Goal: Information Seeking & Learning: Find specific fact

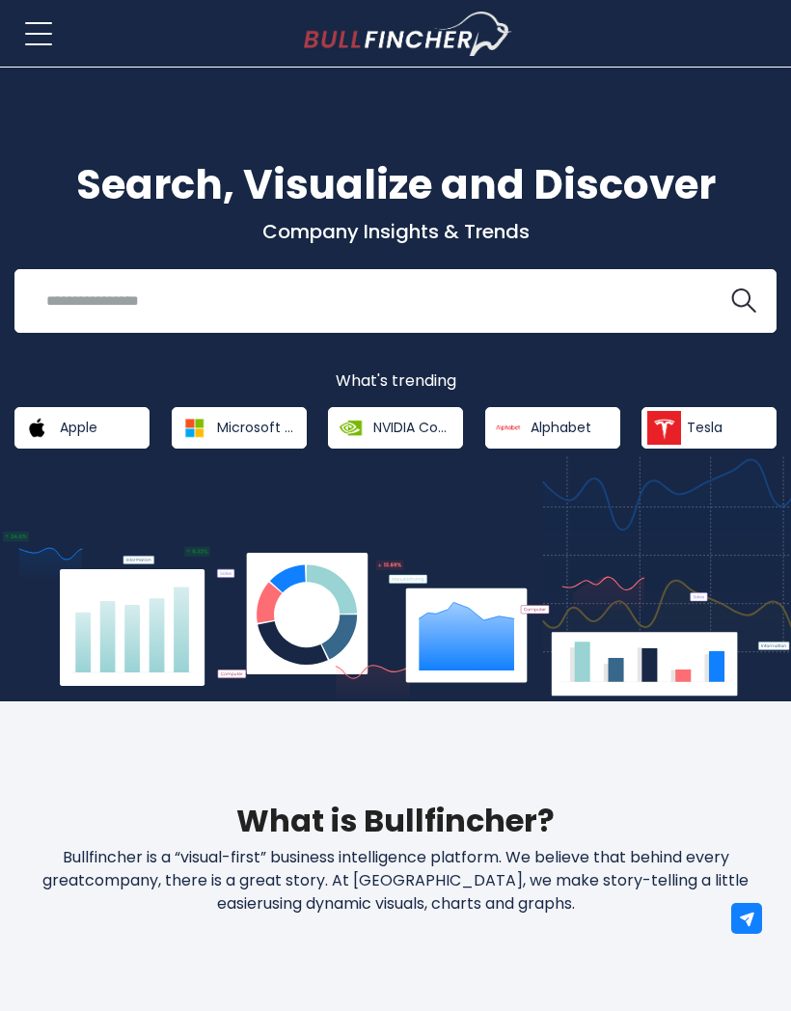
click at [492, 302] on input "search" at bounding box center [372, 301] width 674 height 36
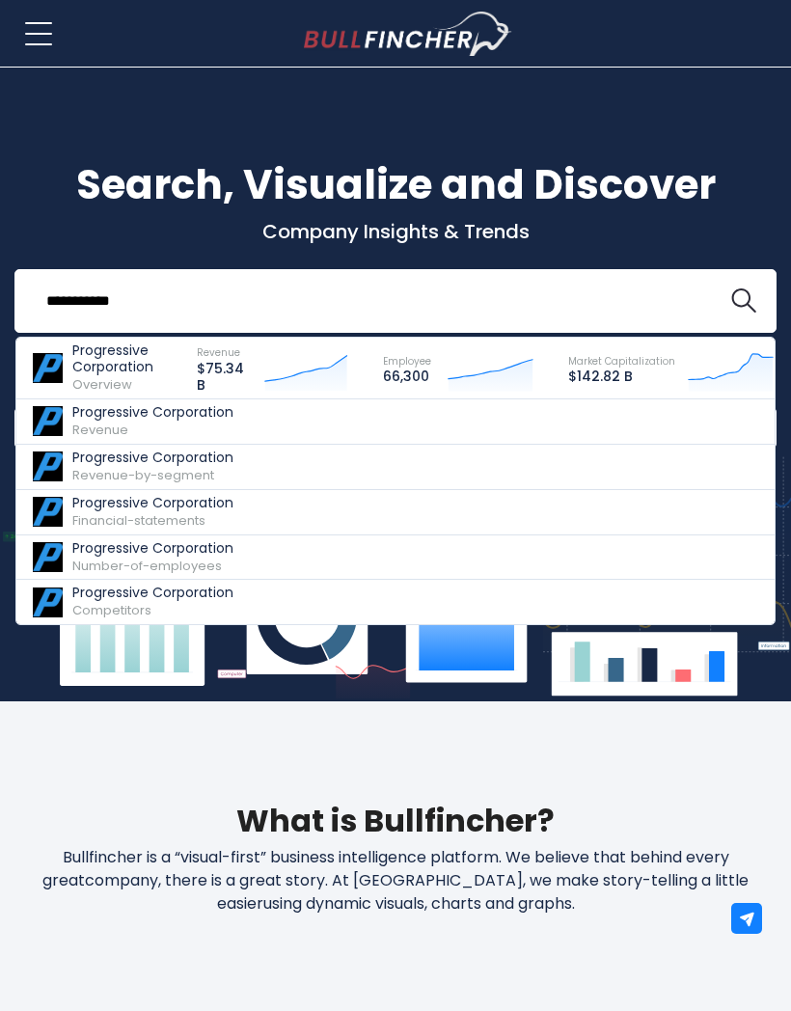
type input "**********"
click at [146, 352] on p "Progressive Corporation" at bounding box center [125, 359] width 107 height 33
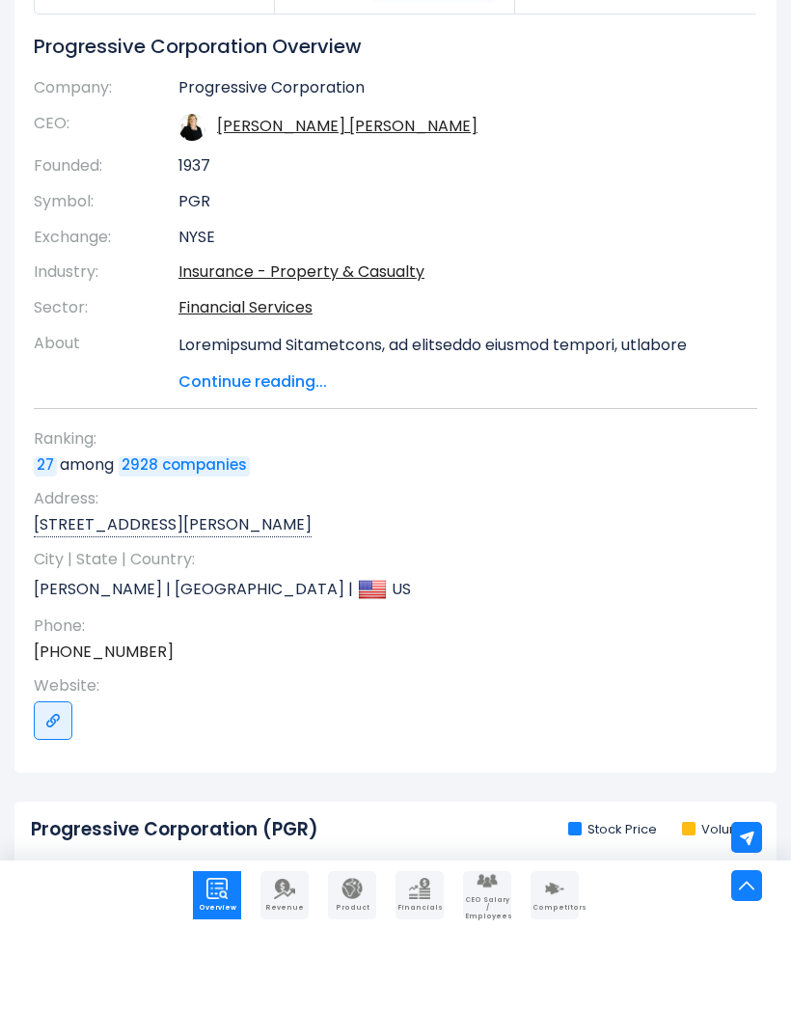
scroll to position [316, 0]
click at [287, 451] on span "Continue reading..." at bounding box center [454, 462] width 550 height 23
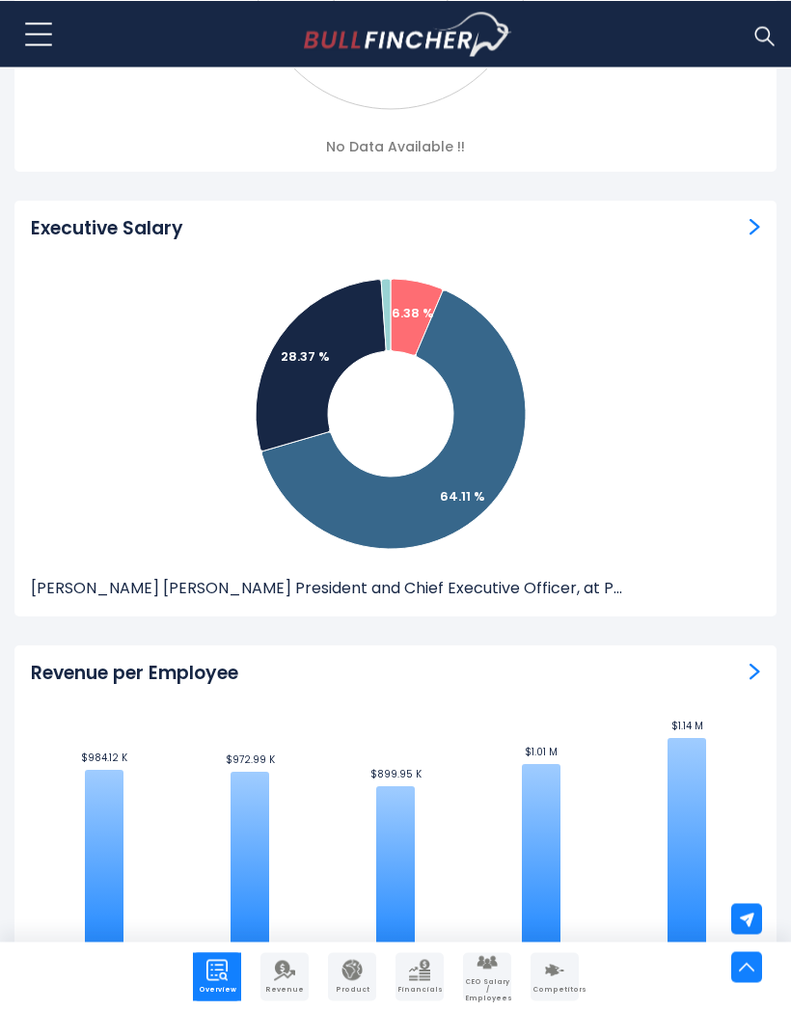
scroll to position [4548, 0]
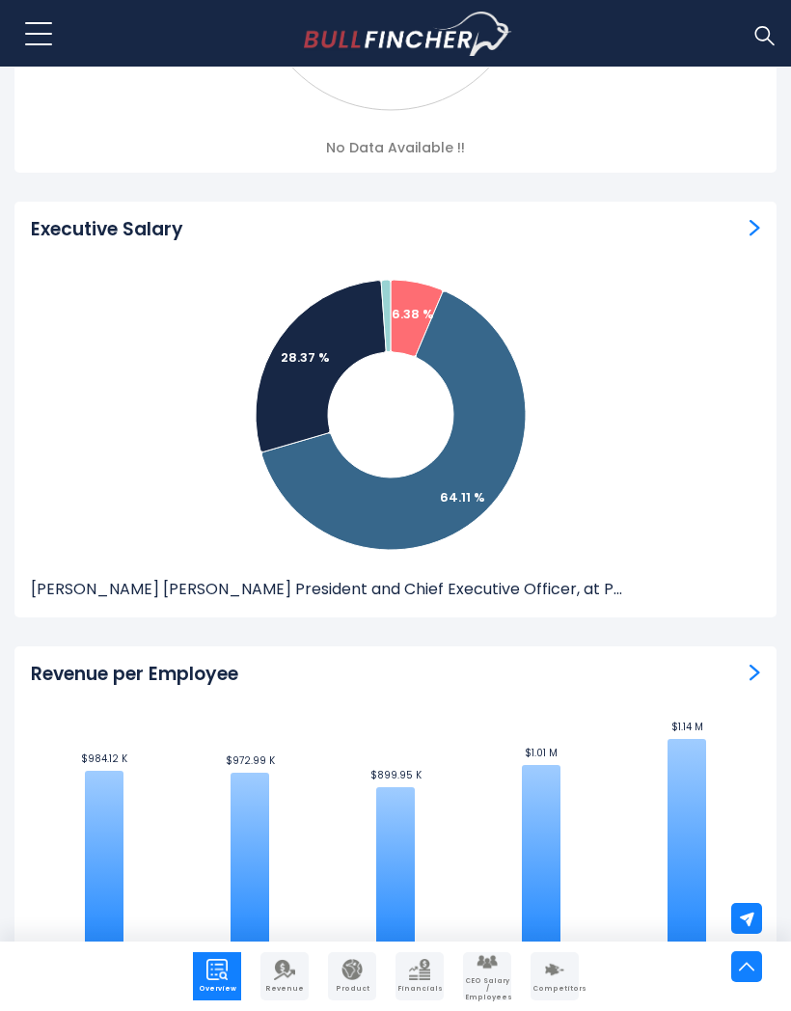
click at [745, 234] on div "Executive Salary Created with Highcharts 12.1.2 6.38 % 64.11 % 28.37 % 1.14 % […" at bounding box center [395, 410] width 762 height 416
click at [758, 219] on img "ceo-salary" at bounding box center [755, 227] width 11 height 17
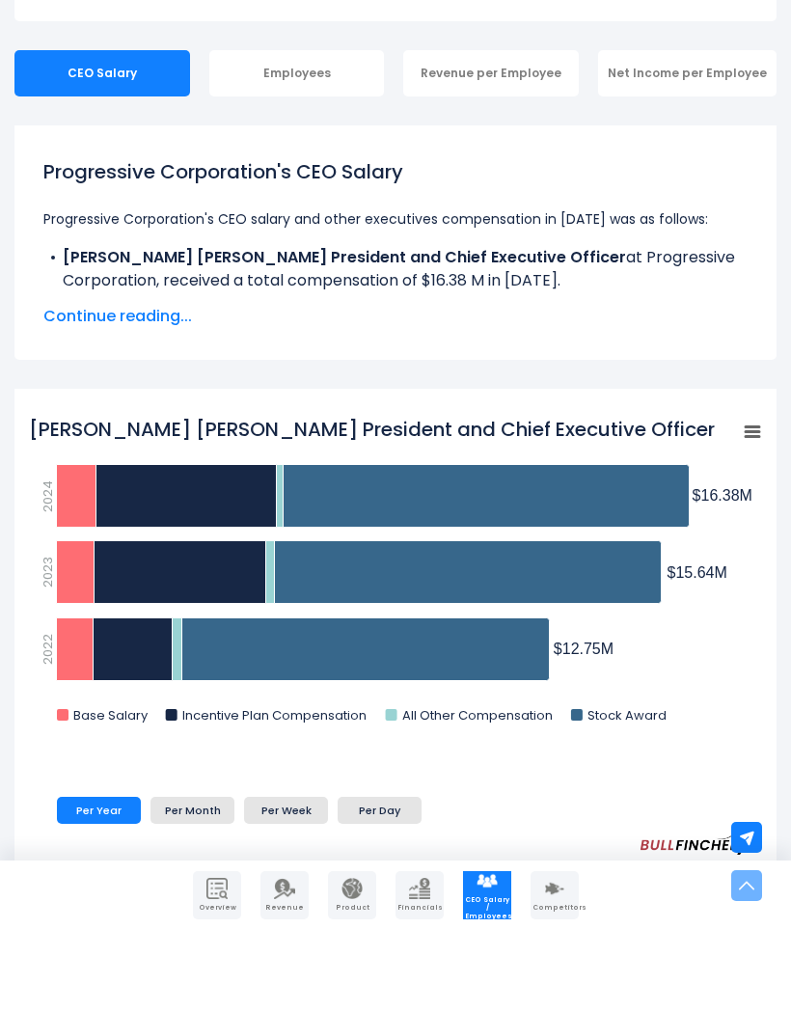
scroll to position [336, 0]
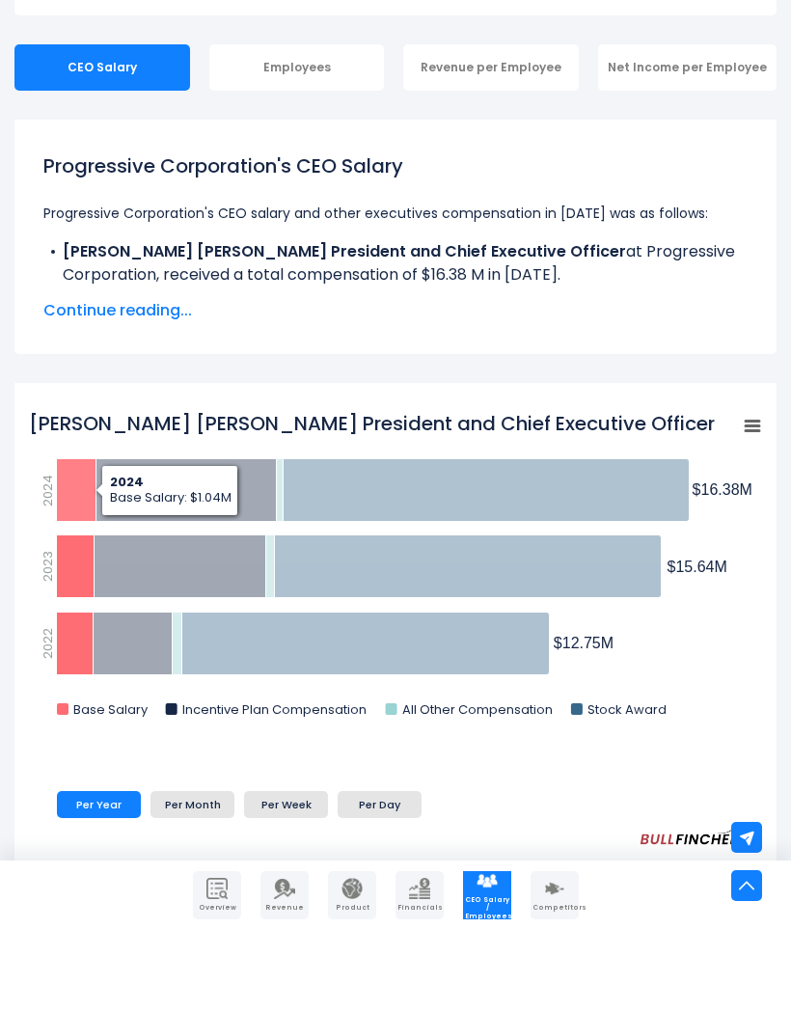
click at [71, 540] on icon "Susan Patricia Griffith President and Chief Executive Officer" at bounding box center [77, 571] width 40 height 63
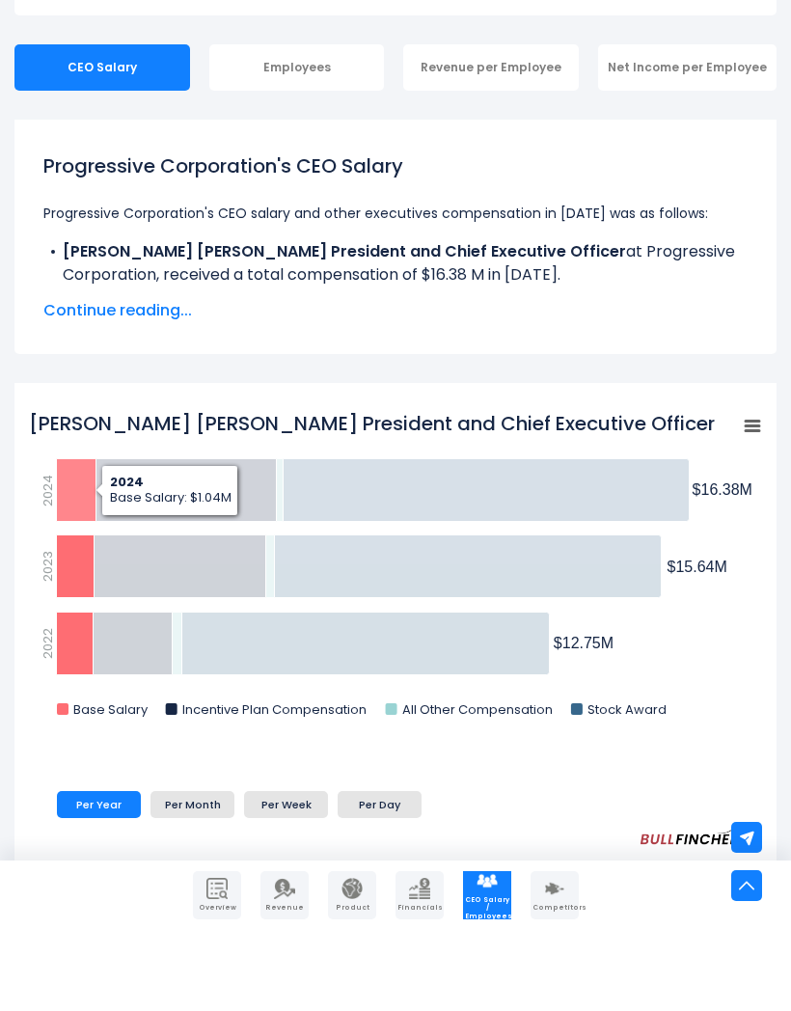
scroll to position [0, 0]
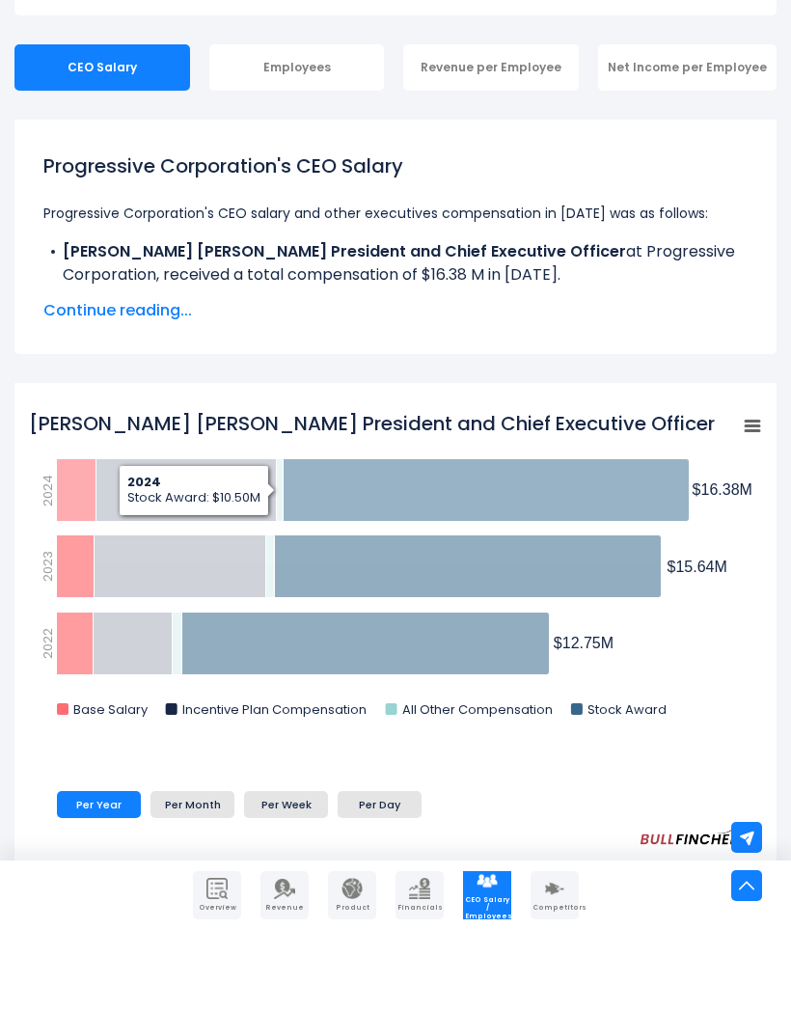
click at [492, 540] on icon "Susan Patricia Griffith President and Chief Executive Officer" at bounding box center [487, 571] width 406 height 63
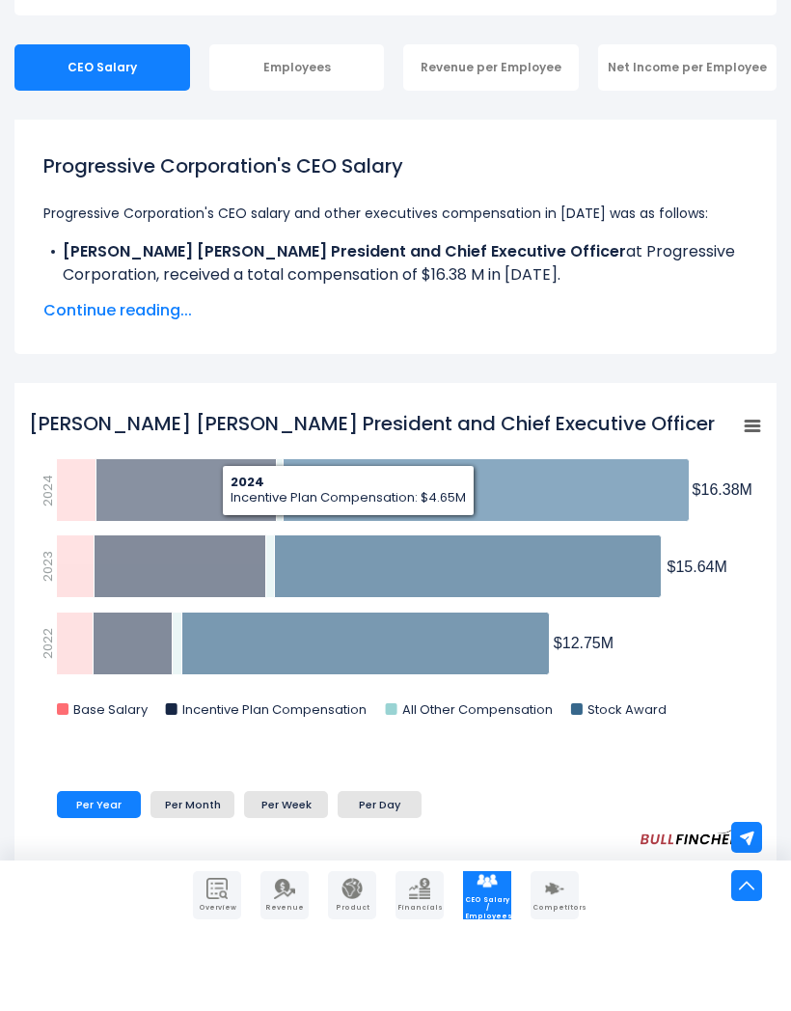
click at [117, 540] on icon "Susan Patricia Griffith President and Chief Executive Officer" at bounding box center [186, 571] width 180 height 63
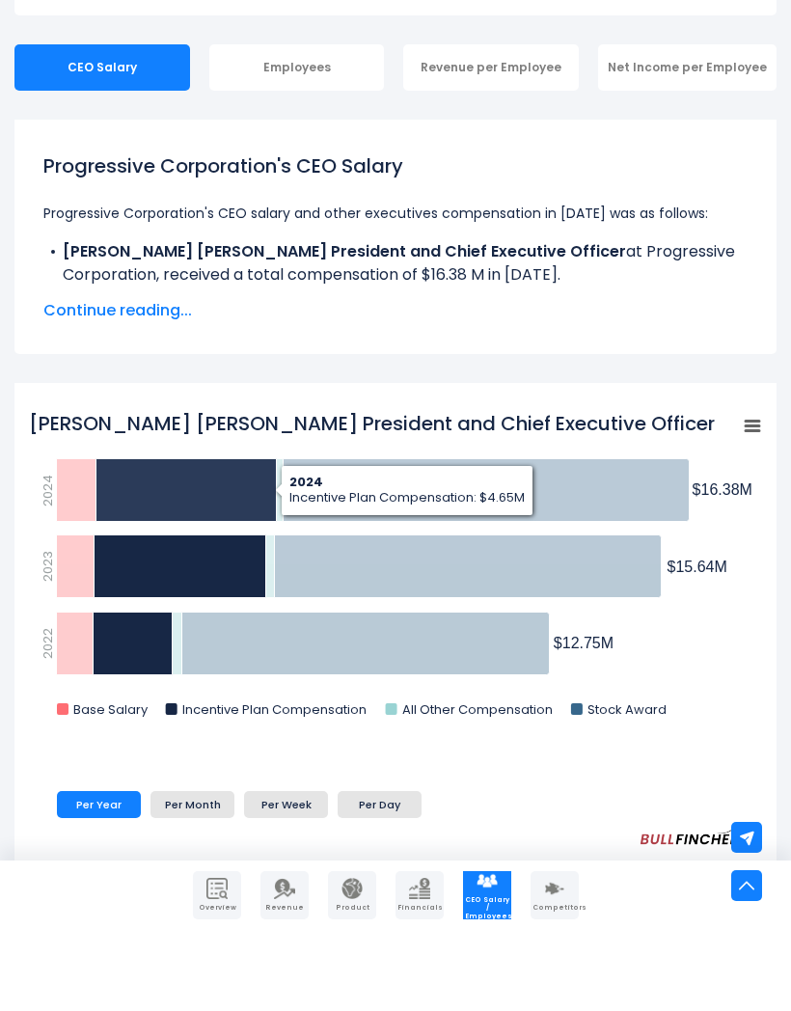
click at [709, 464] on div "[PERSON_NAME] [PERSON_NAME] President and Chief Executive Officer Created with …" at bounding box center [395, 805] width 762 height 683
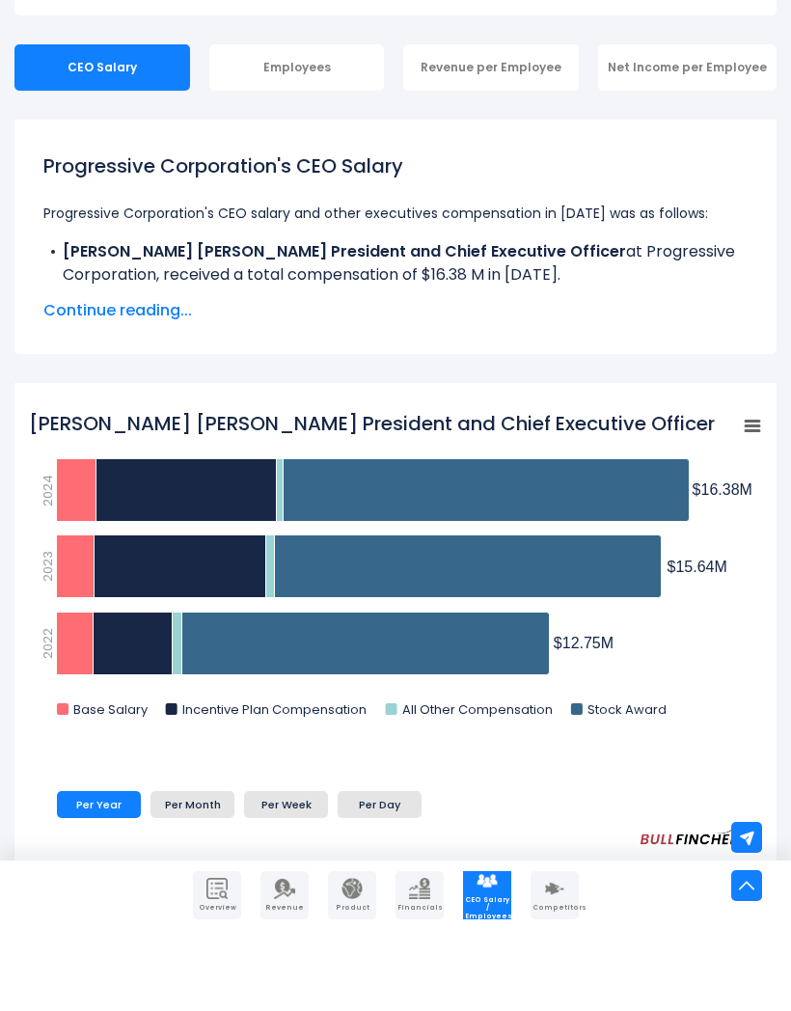
click at [396, 872] on li "Per Day" at bounding box center [380, 885] width 84 height 27
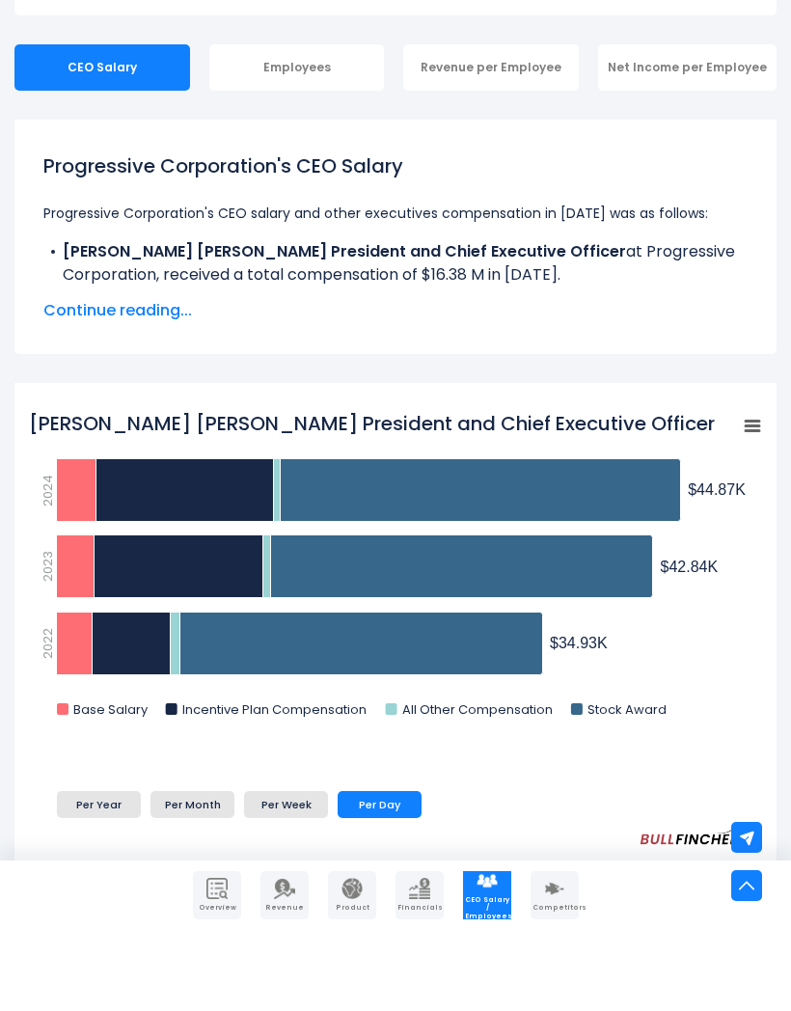
click at [301, 872] on li "Per Week" at bounding box center [286, 885] width 84 height 27
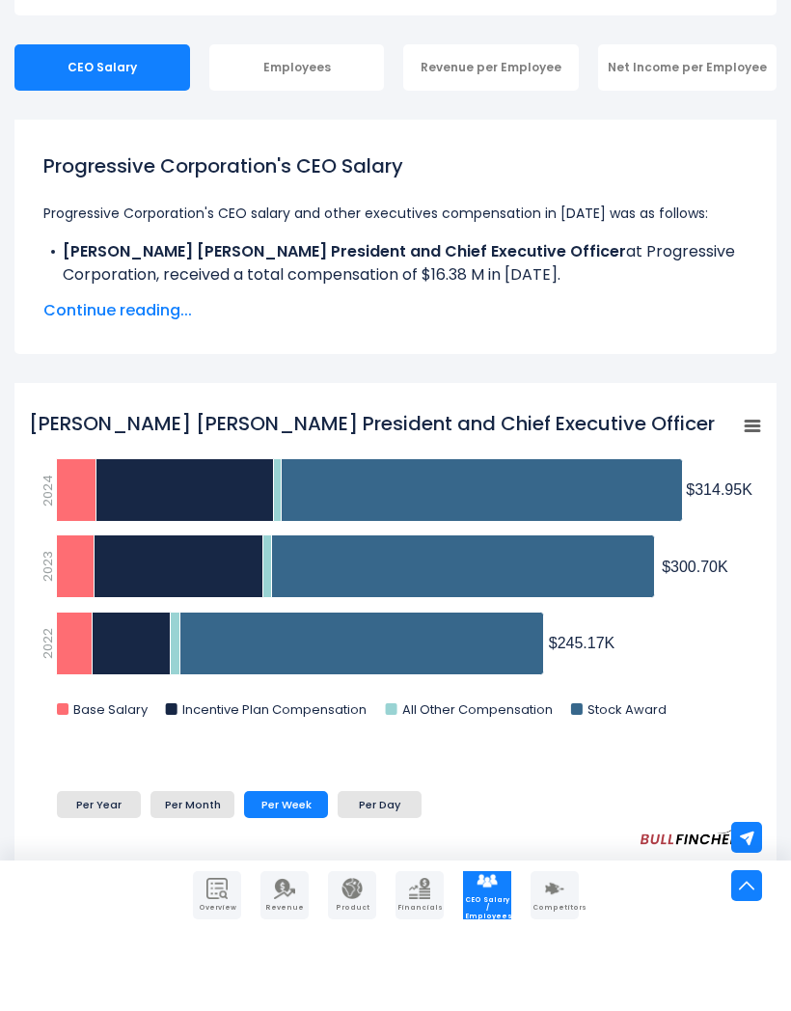
click at [206, 872] on li "Per Month" at bounding box center [193, 885] width 84 height 27
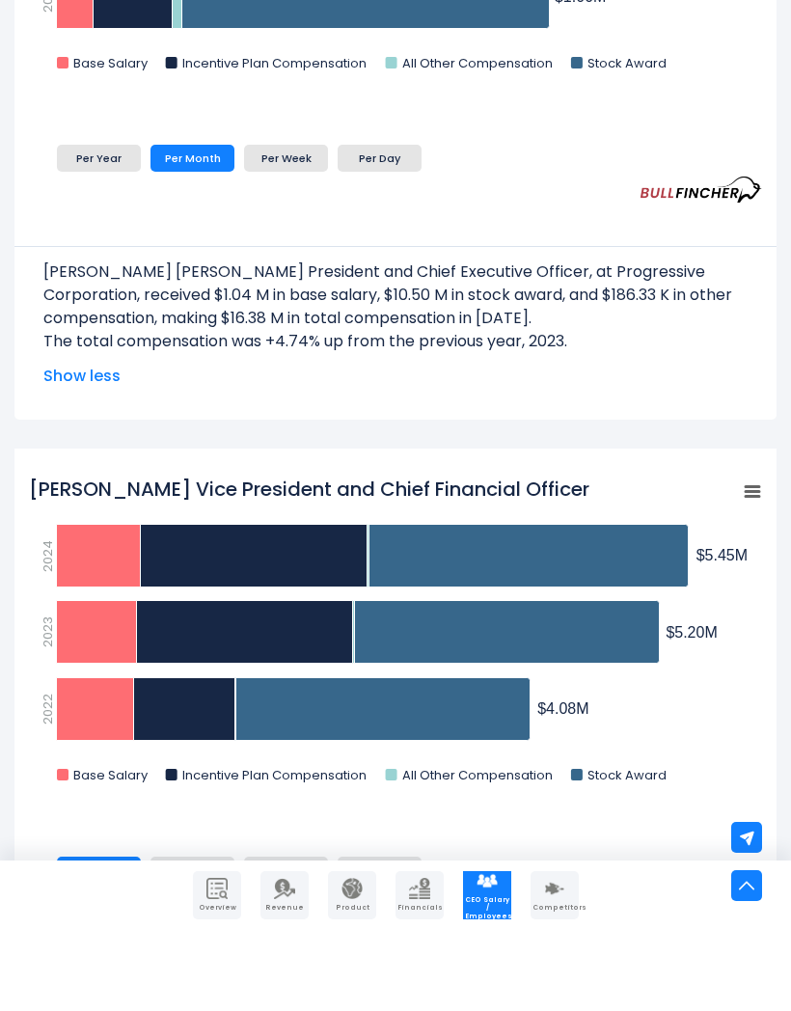
scroll to position [982, 0]
click at [391, 938] on li "Per Day" at bounding box center [380, 951] width 84 height 27
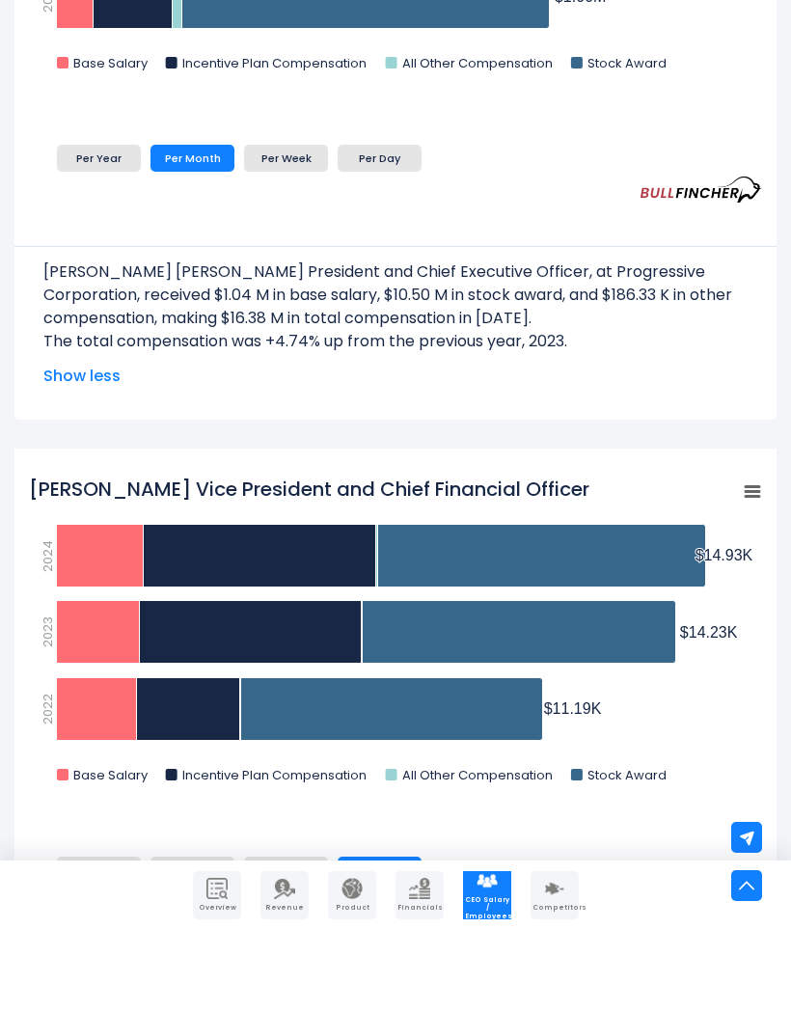
click at [289, 938] on li "Per Week" at bounding box center [286, 951] width 84 height 27
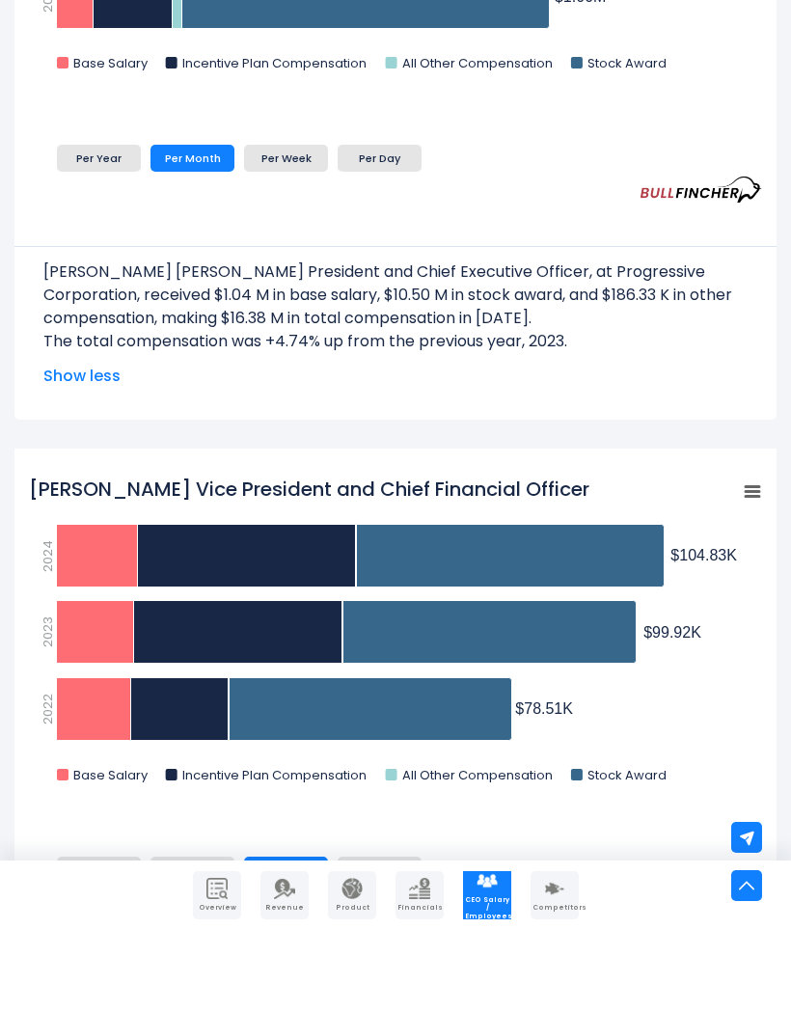
click at [193, 938] on li "Per Month" at bounding box center [193, 951] width 84 height 27
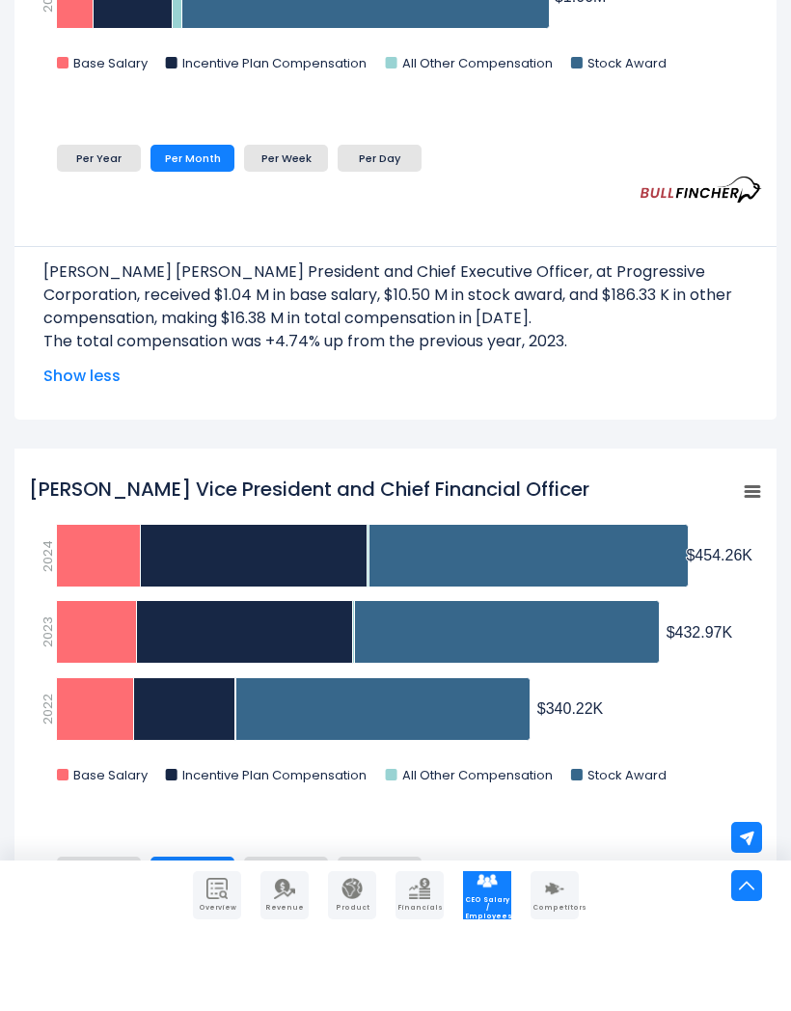
click at [109, 938] on li "Per Year" at bounding box center [99, 951] width 84 height 27
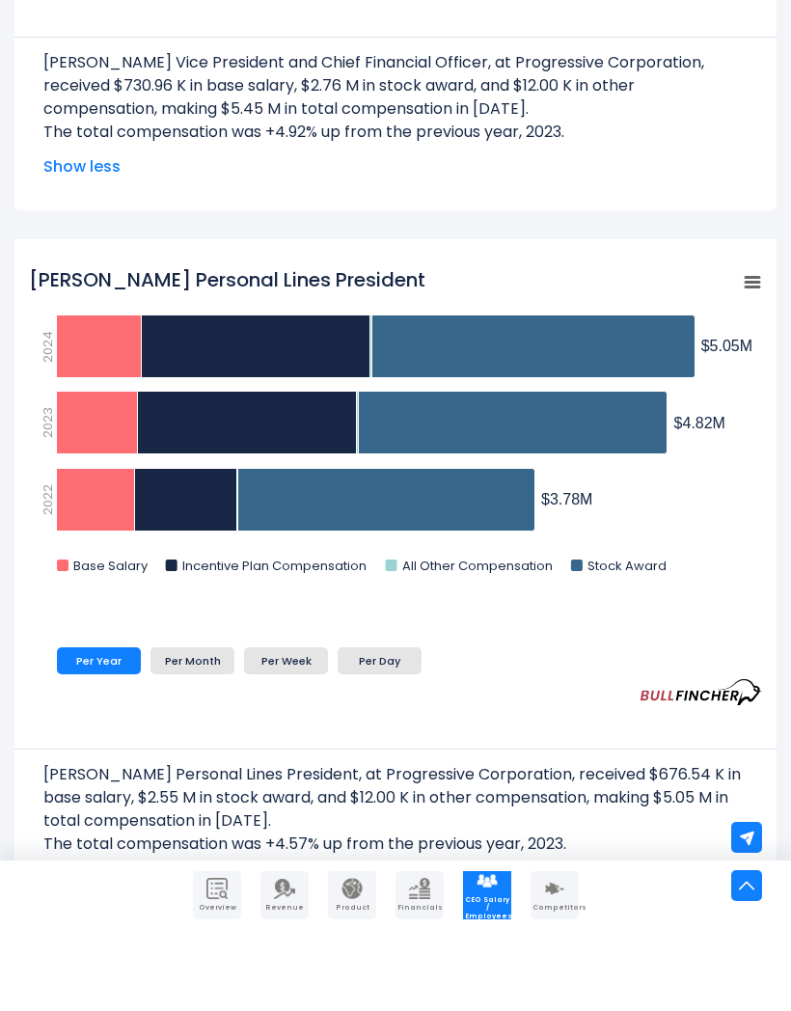
scroll to position [1906, 0]
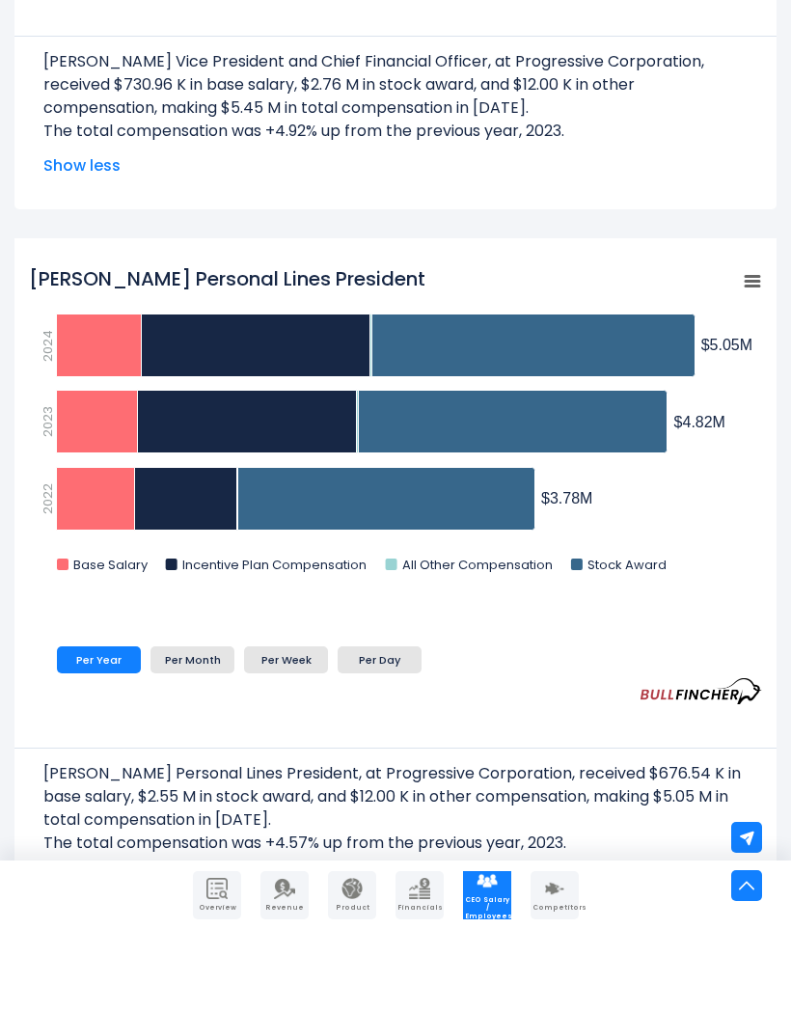
click at [393, 728] on li "Per Day" at bounding box center [380, 741] width 84 height 27
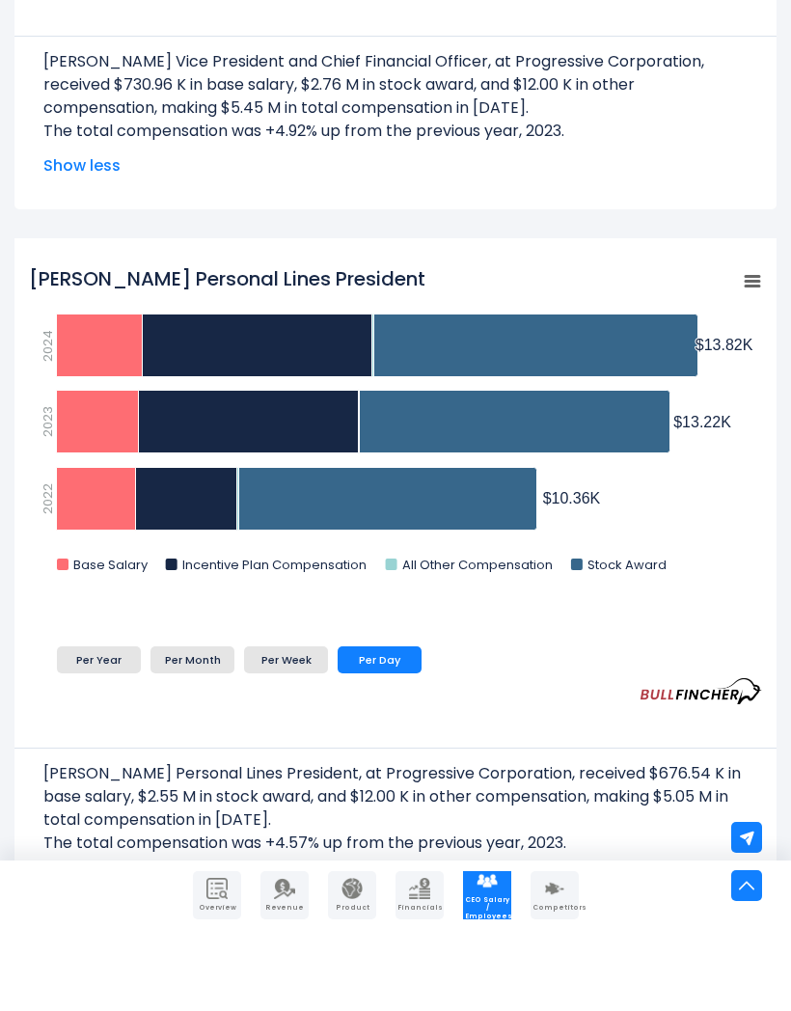
click at [293, 728] on li "Per Week" at bounding box center [286, 741] width 84 height 27
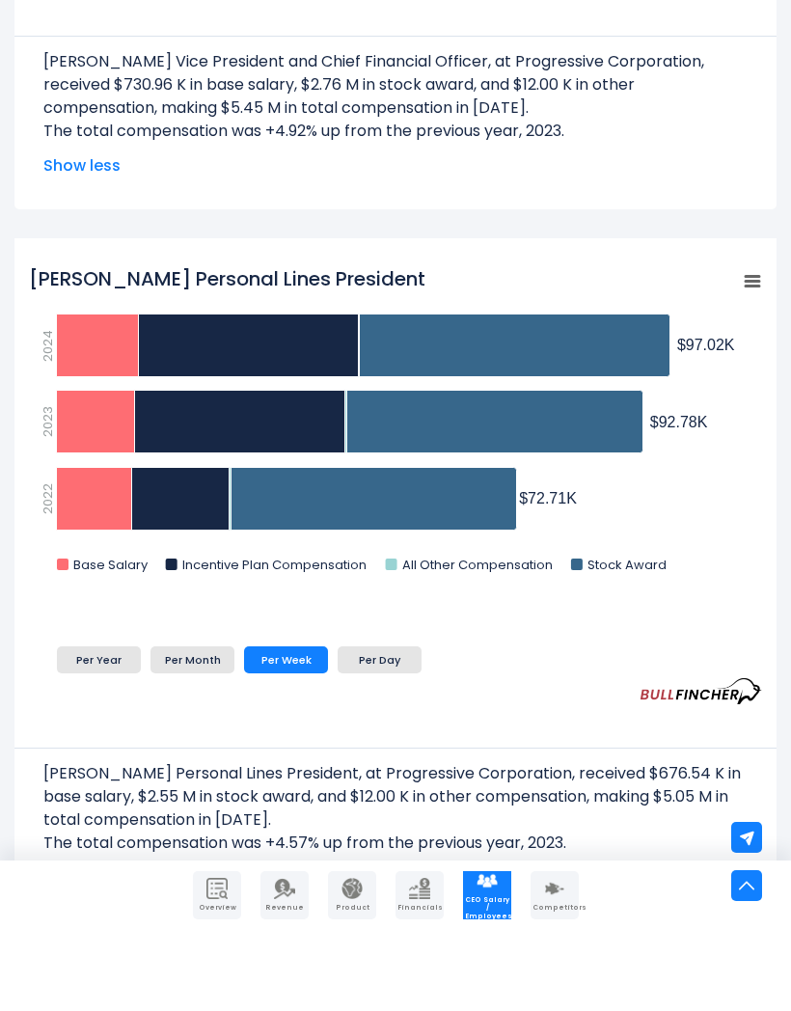
click at [198, 728] on li "Per Month" at bounding box center [193, 741] width 84 height 27
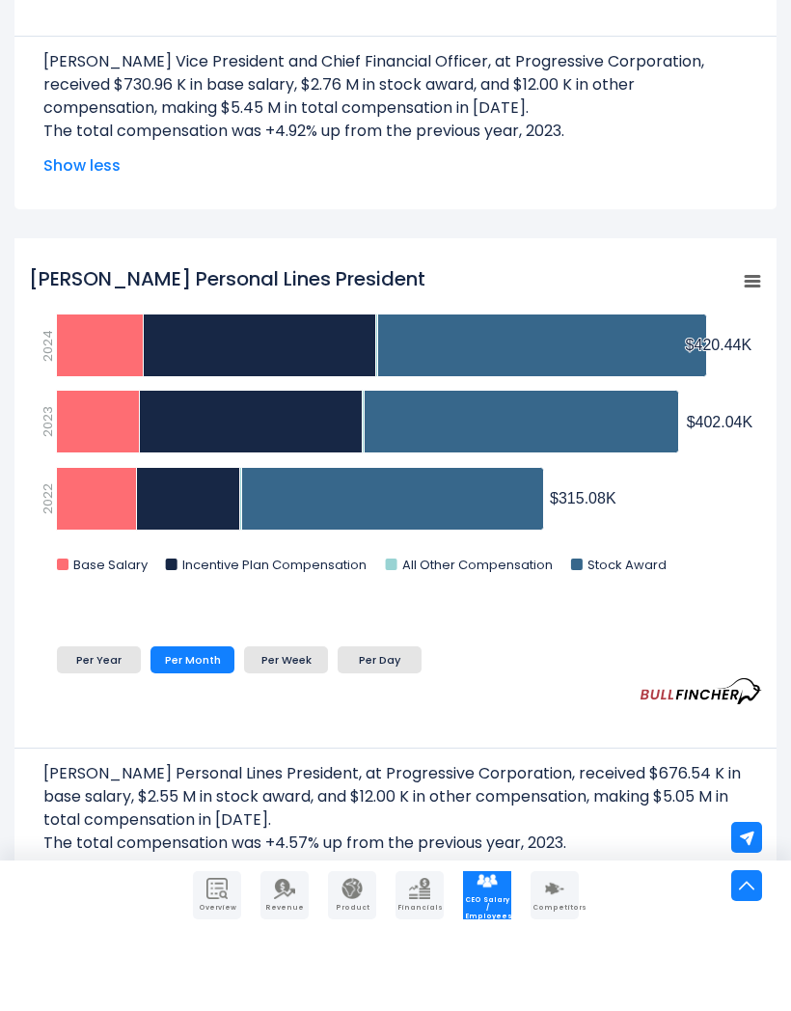
click at [119, 728] on li "Per Year" at bounding box center [99, 741] width 84 height 27
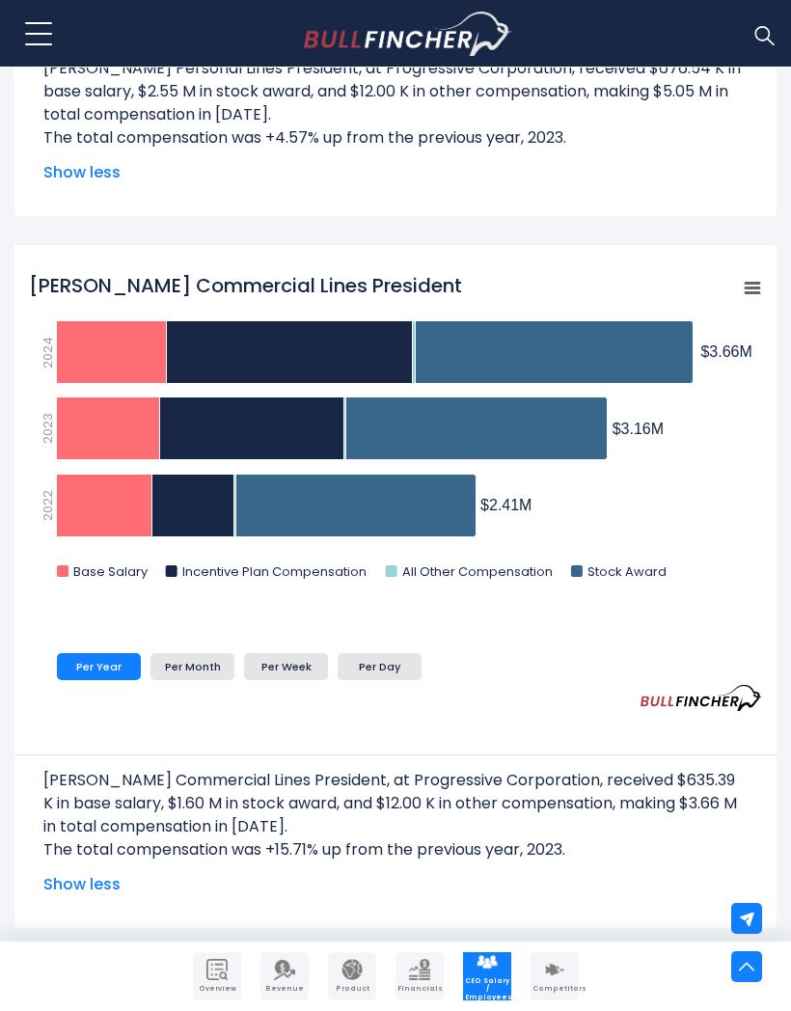
scroll to position [2715, 0]
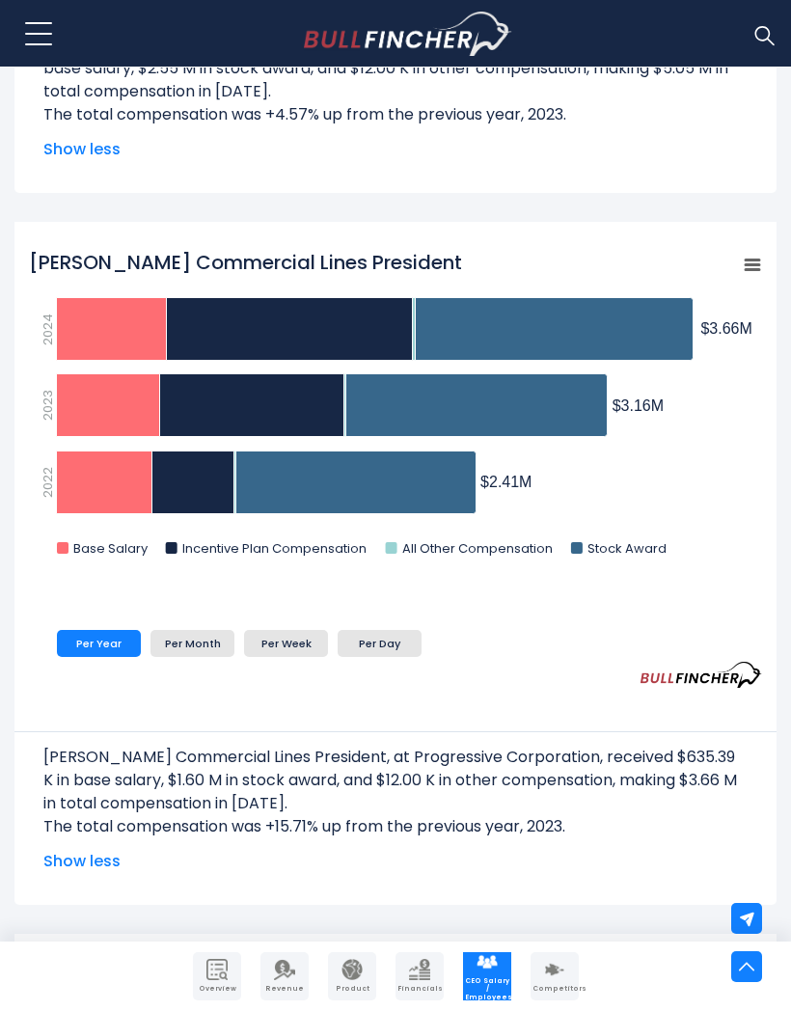
click at [395, 640] on li "Per Day" at bounding box center [380, 643] width 84 height 27
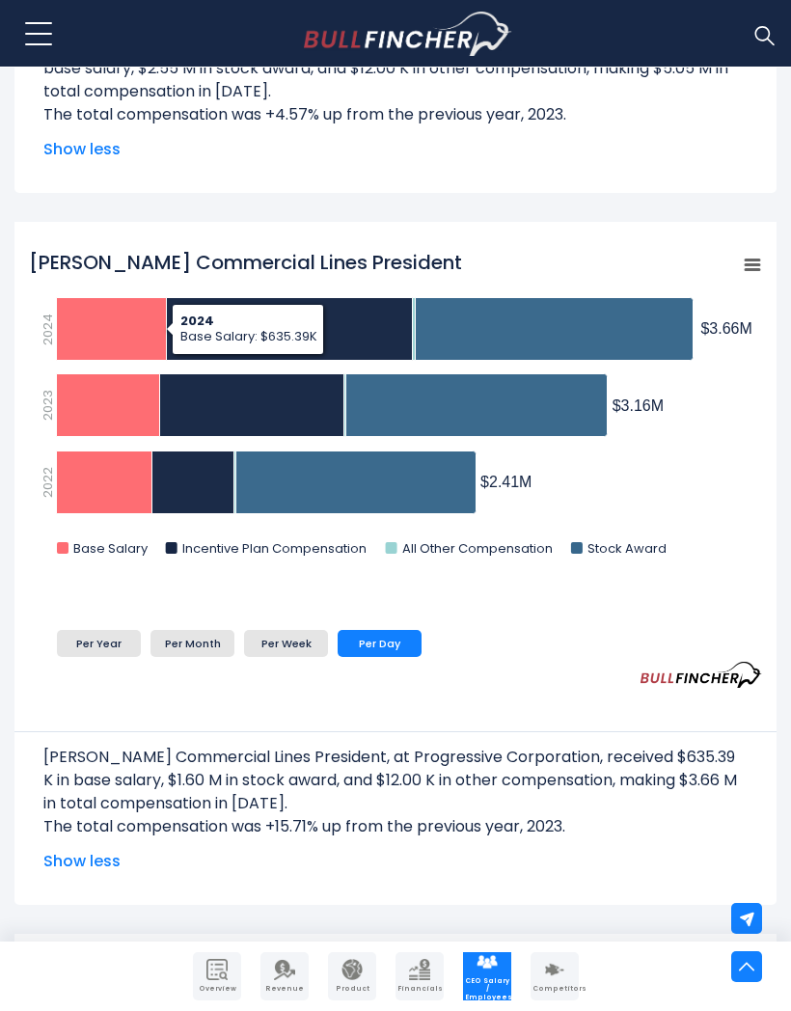
click at [115, 339] on icon "Karen B. Bailo Commercial Lines President" at bounding box center [112, 329] width 110 height 63
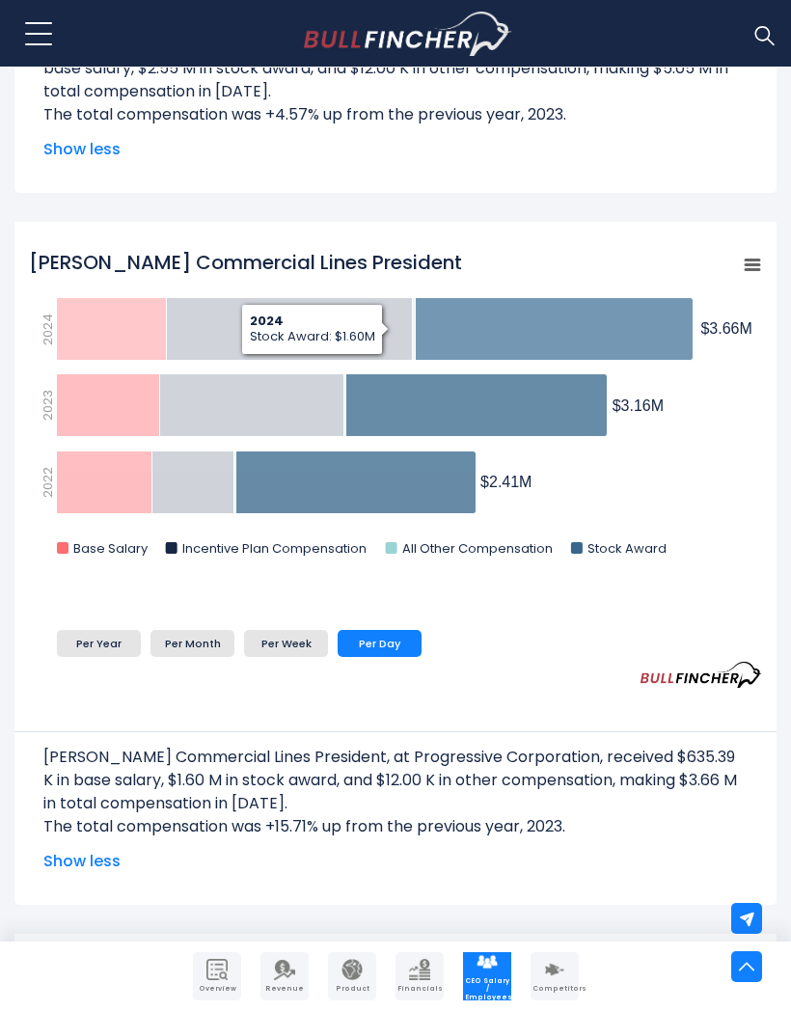
click at [547, 319] on icon "Karen B. Bailo Commercial Lines President" at bounding box center [555, 329] width 278 height 63
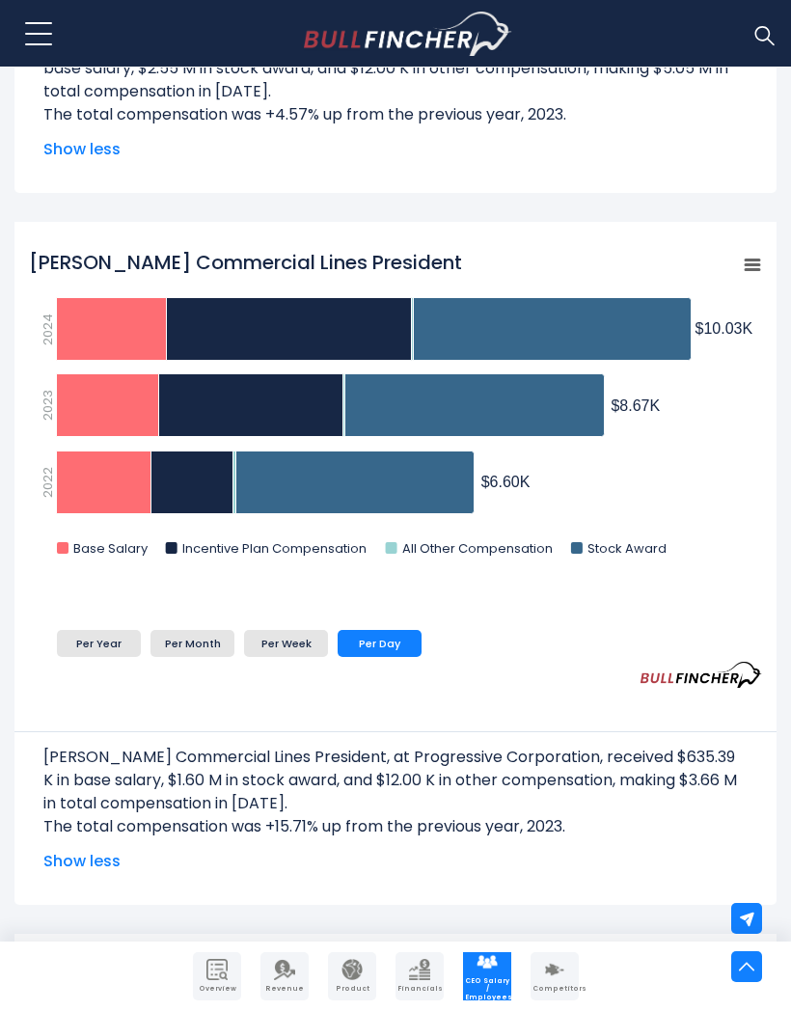
click at [301, 644] on li "Per Week" at bounding box center [286, 643] width 84 height 27
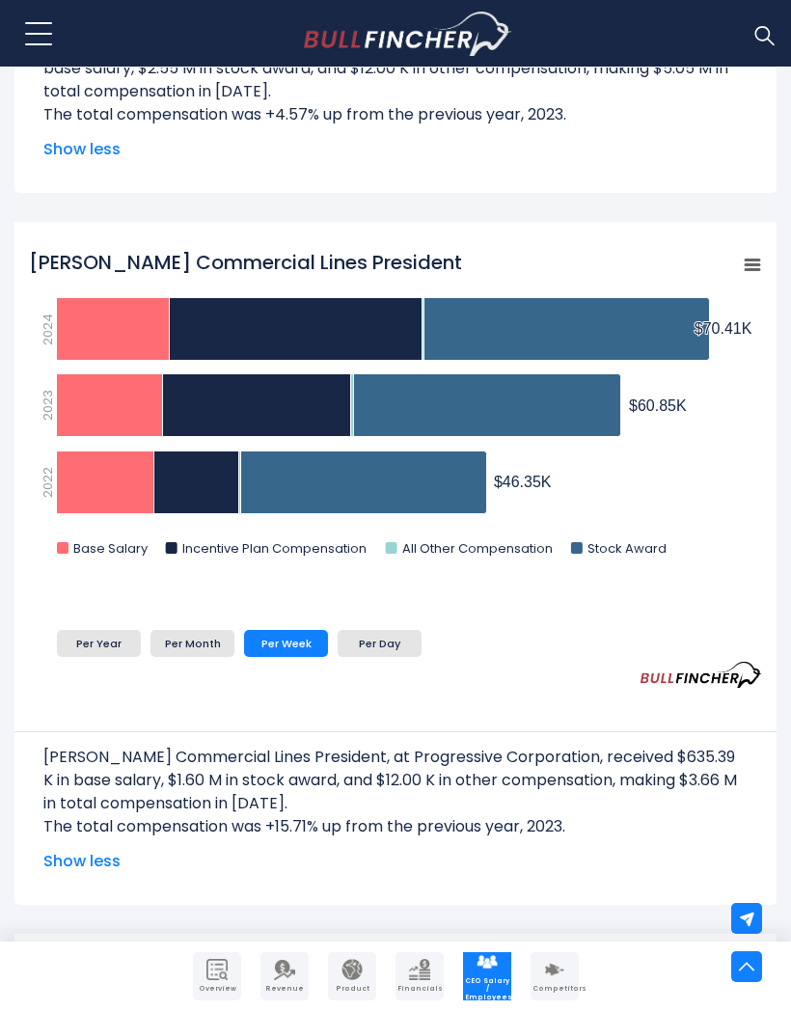
click at [110, 642] on li "Per Year" at bounding box center [99, 643] width 84 height 27
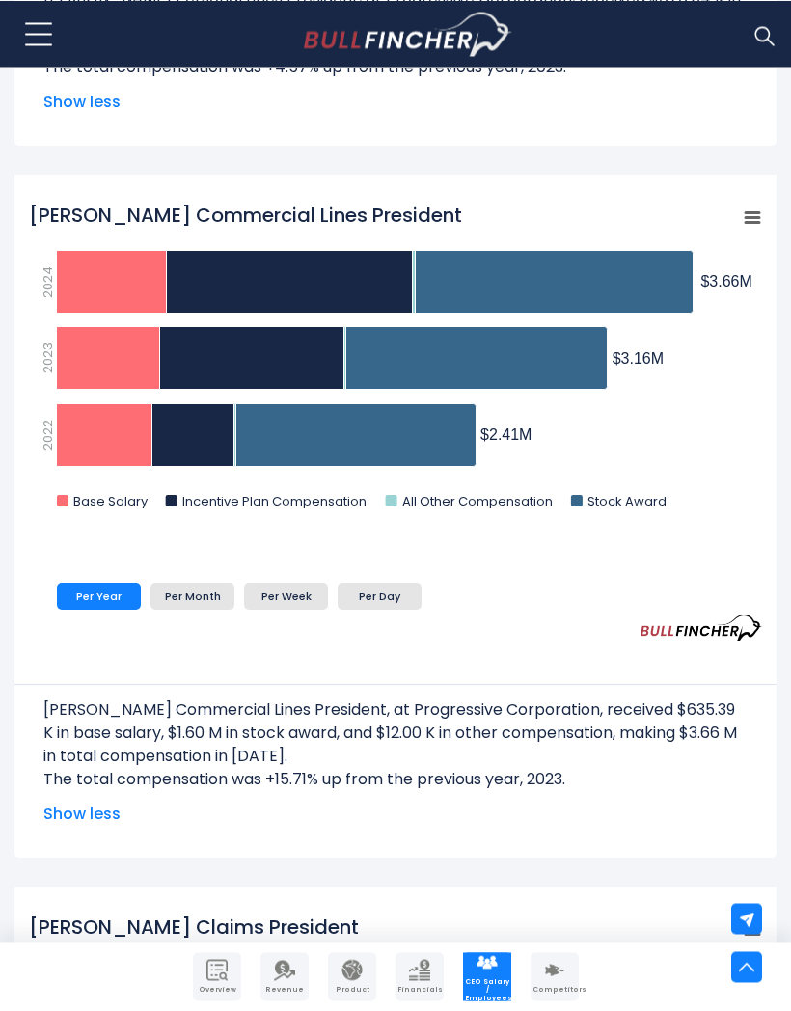
scroll to position [2765, 0]
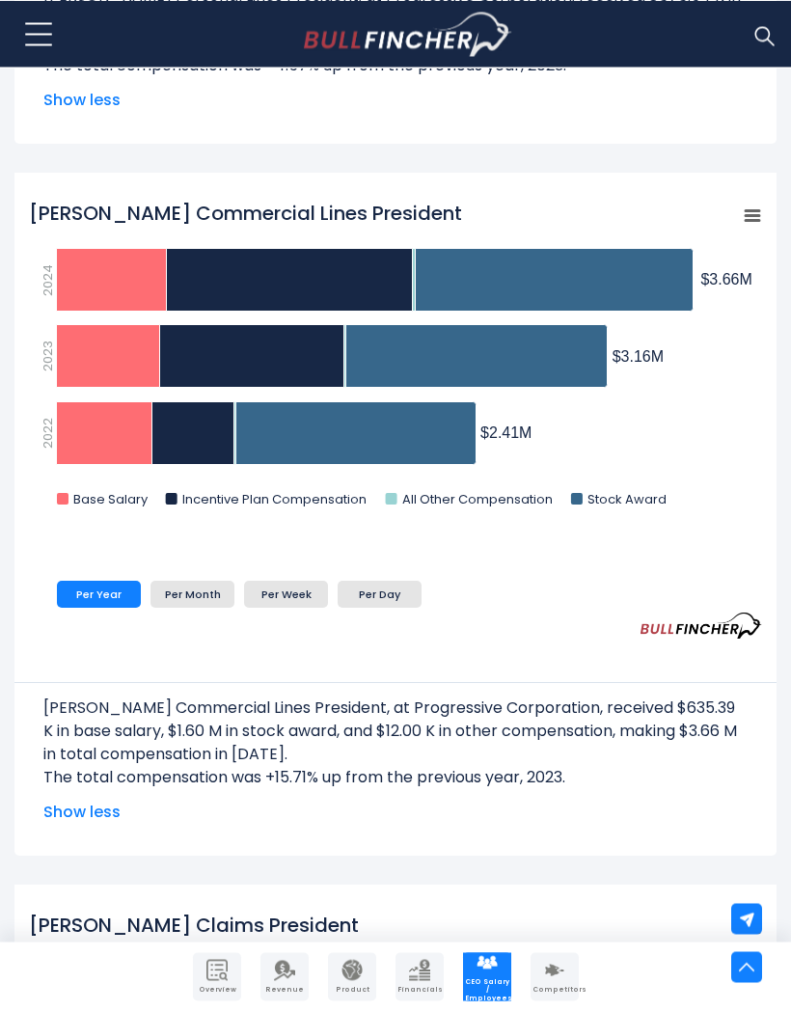
click at [205, 596] on li "Per Month" at bounding box center [193, 594] width 84 height 27
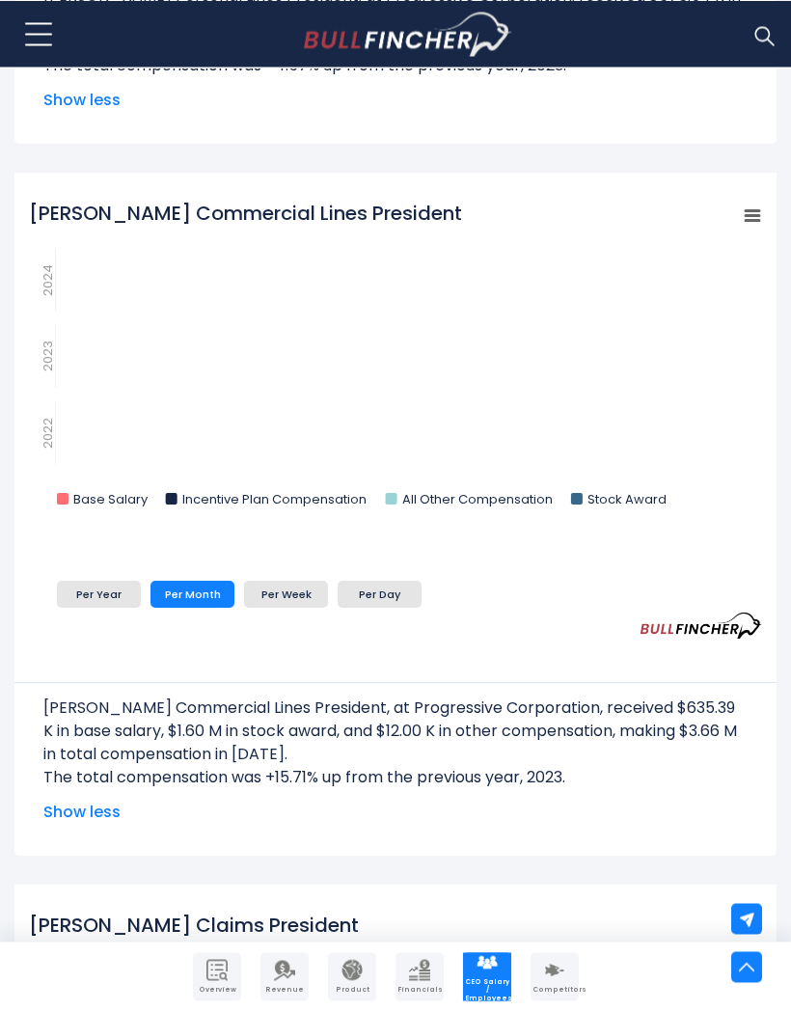
scroll to position [2764, 0]
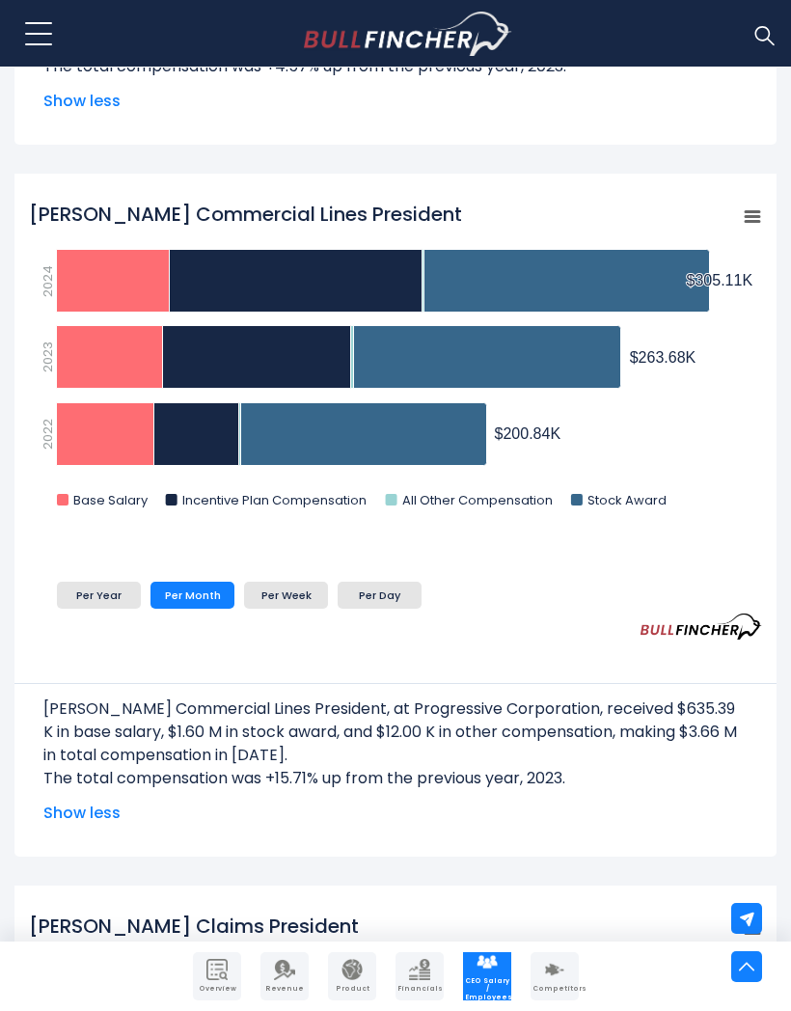
click at [97, 597] on li "Per Year" at bounding box center [99, 595] width 84 height 27
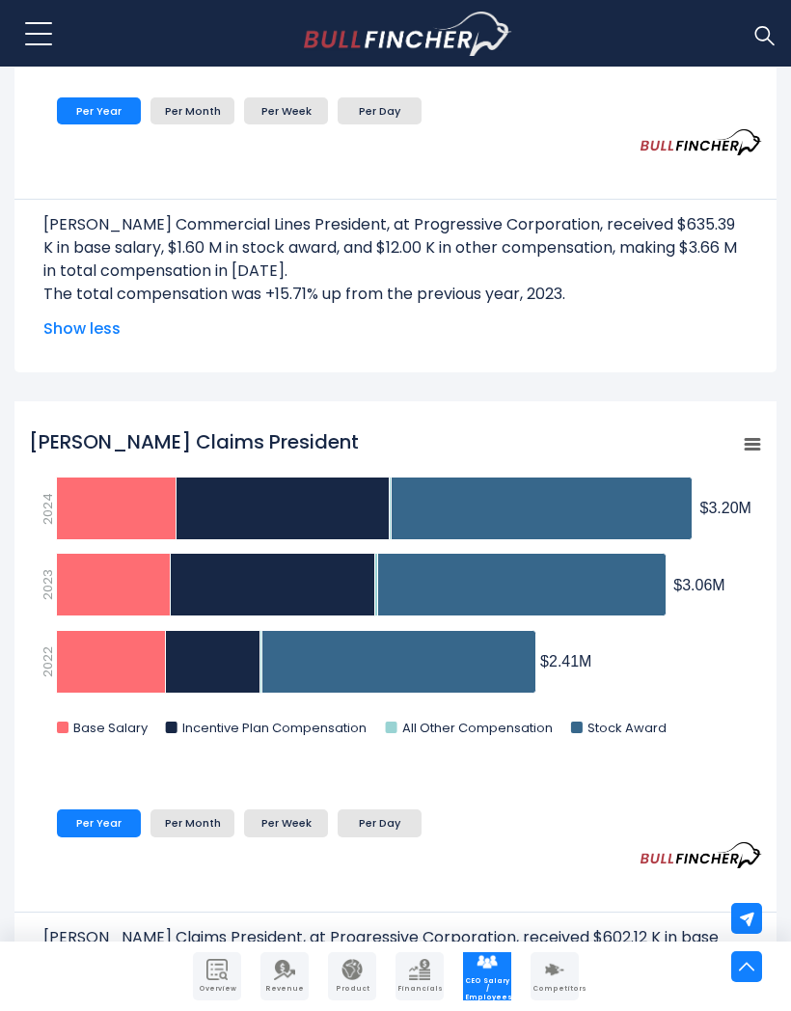
scroll to position [3217, 0]
